Goal: Find specific page/section: Find specific page/section

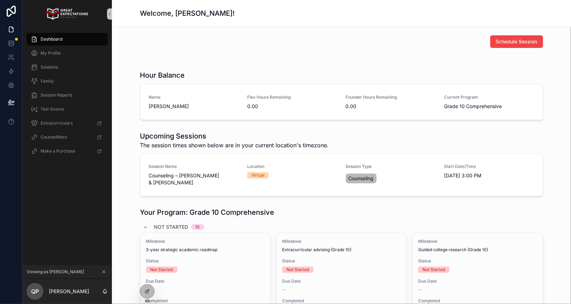
scroll to position [926, 0]
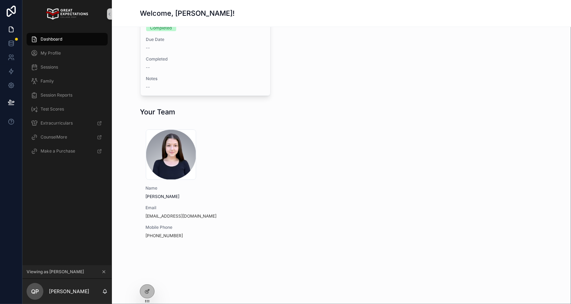
click at [148, 276] on icon at bounding box center [148, 275] width 1 height 2
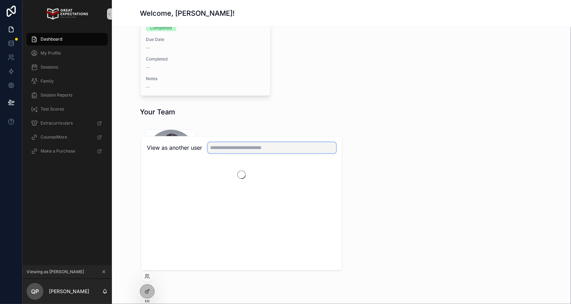
click at [230, 146] on input "text" at bounding box center [272, 147] width 129 height 11
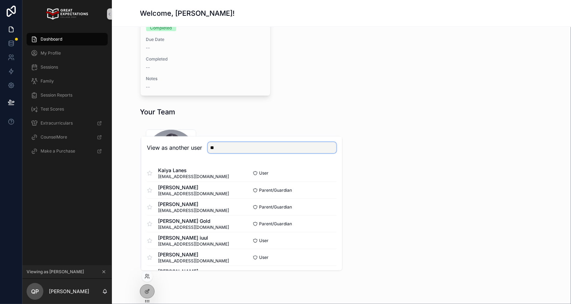
type input "*"
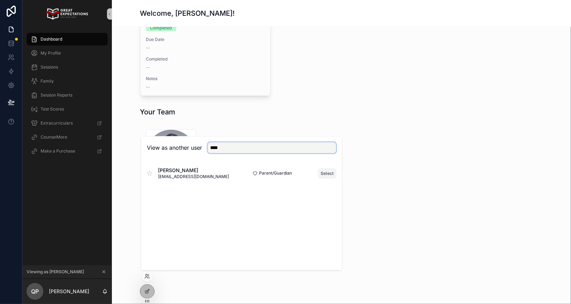
type input "****"
click at [324, 174] on button "Select" at bounding box center [327, 173] width 18 height 10
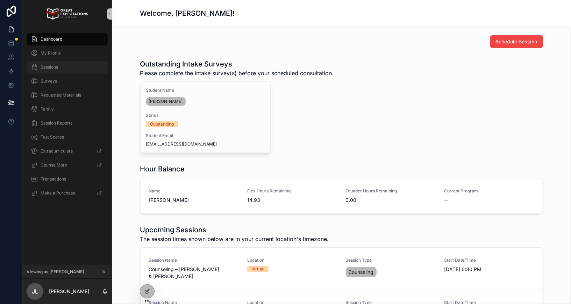
click at [57, 67] on span "Sessions" at bounding box center [49, 67] width 17 height 6
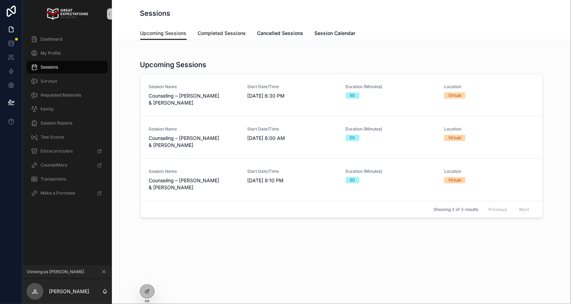
click at [223, 36] on span "Completed Sessions" at bounding box center [222, 33] width 48 height 7
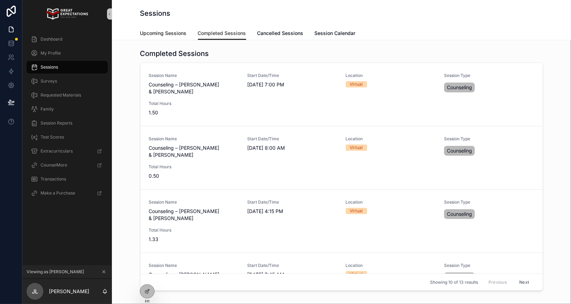
click at [165, 33] on span "Upcoming Sessions" at bounding box center [163, 33] width 46 height 7
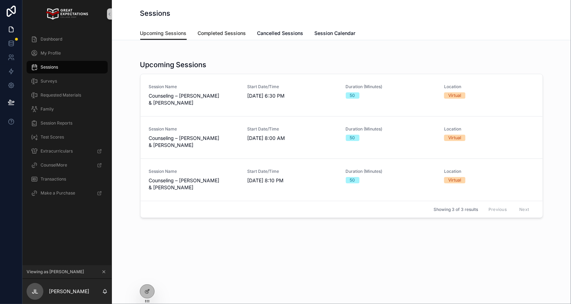
click at [217, 32] on span "Completed Sessions" at bounding box center [222, 33] width 48 height 7
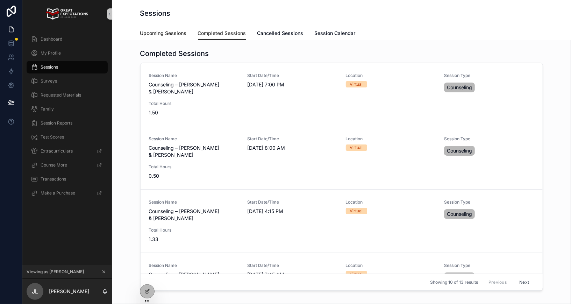
click at [170, 35] on span "Upcoming Sessions" at bounding box center [163, 33] width 46 height 7
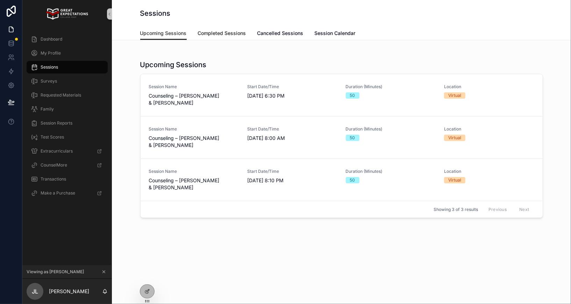
click at [217, 34] on span "Completed Sessions" at bounding box center [222, 33] width 48 height 7
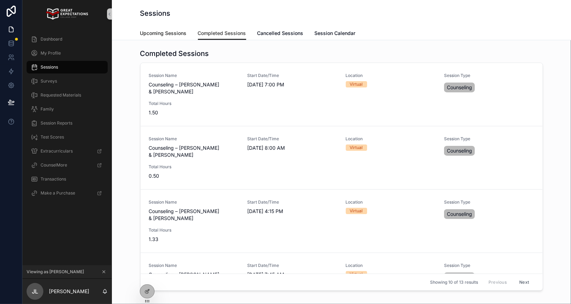
click at [170, 34] on span "Upcoming Sessions" at bounding box center [163, 33] width 46 height 7
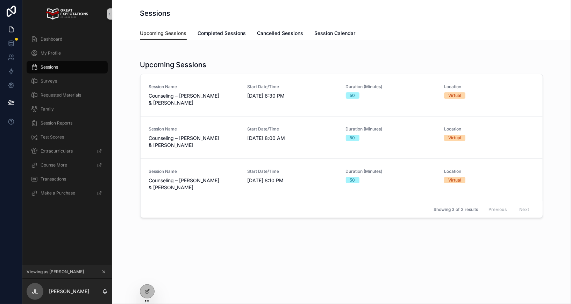
click at [103, 270] on icon "scrollable content" at bounding box center [103, 271] width 5 height 5
